Goal: Find specific page/section: Find specific page/section

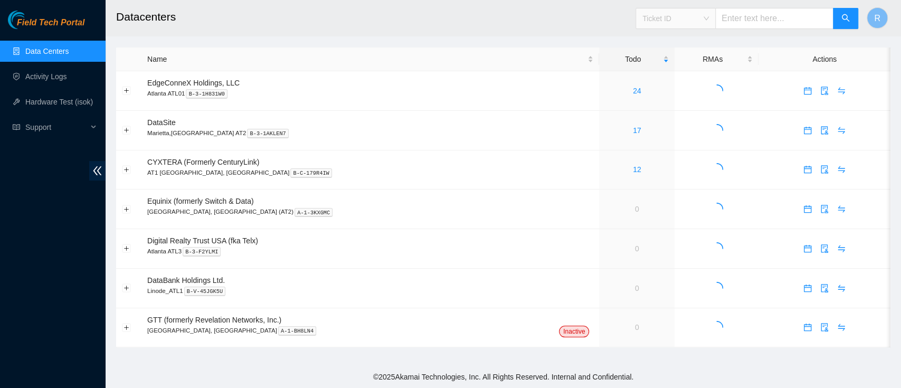
click at [658, 26] on div "Ticket ID" at bounding box center [675, 18] width 79 height 17
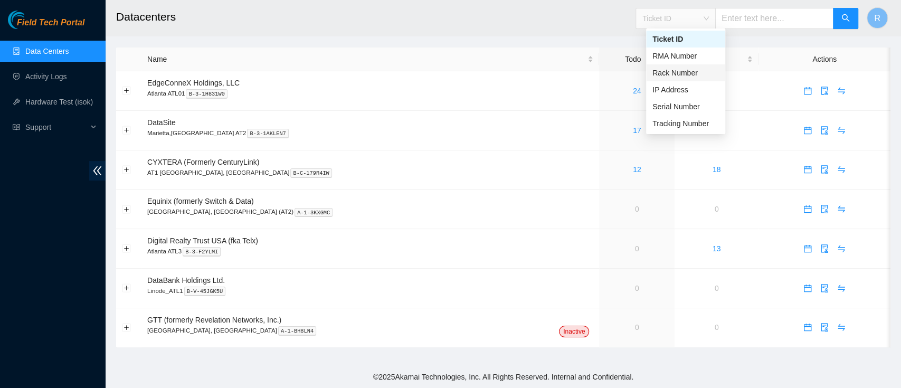
drag, startPoint x: 664, startPoint y: 70, endPoint x: 707, endPoint y: 46, distance: 49.4
click at [664, 70] on div "Rack Number" at bounding box center [686, 73] width 67 height 12
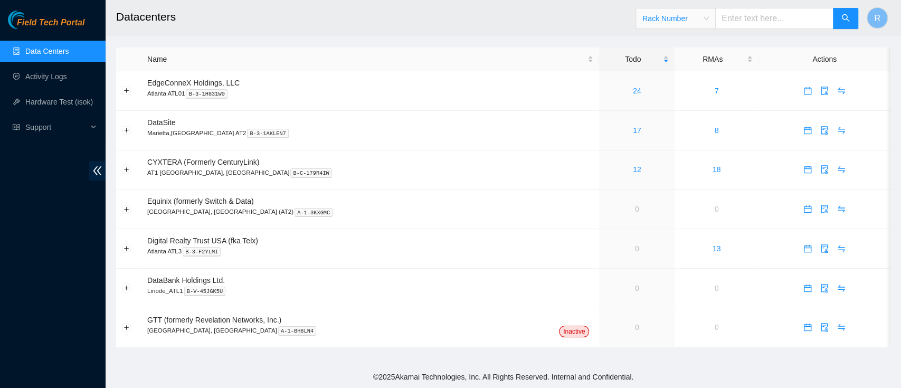
click at [759, 21] on input "text" at bounding box center [775, 18] width 118 height 21
type input "F02"
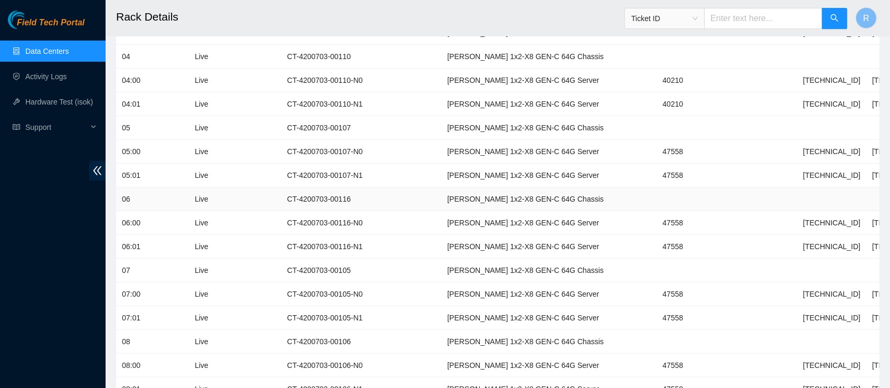
scroll to position [1006, 0]
